Goal: Task Accomplishment & Management: Use online tool/utility

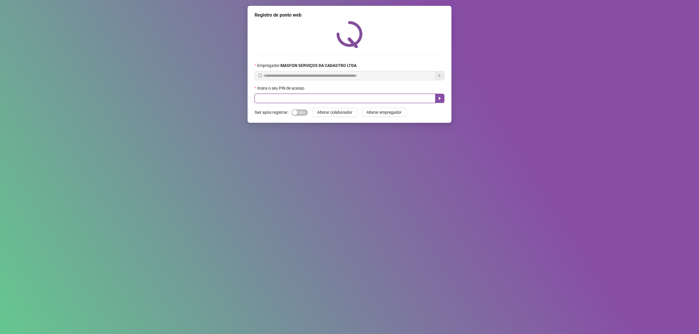
click at [286, 96] on input "text" at bounding box center [345, 98] width 181 height 9
type input "*****"
click at [436, 99] on button "button" at bounding box center [439, 98] width 9 height 9
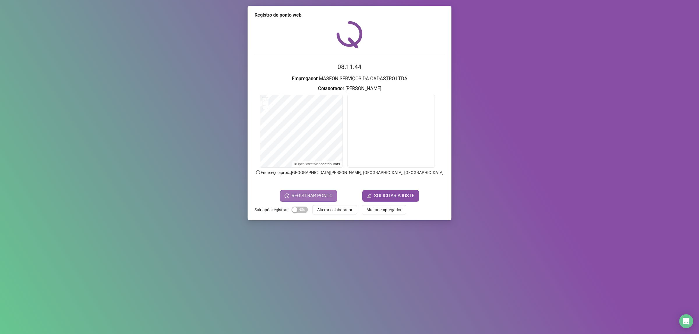
click at [310, 193] on span "REGISTRAR PONTO" at bounding box center [312, 196] width 41 height 7
